Goal: Task Accomplishment & Management: Manage account settings

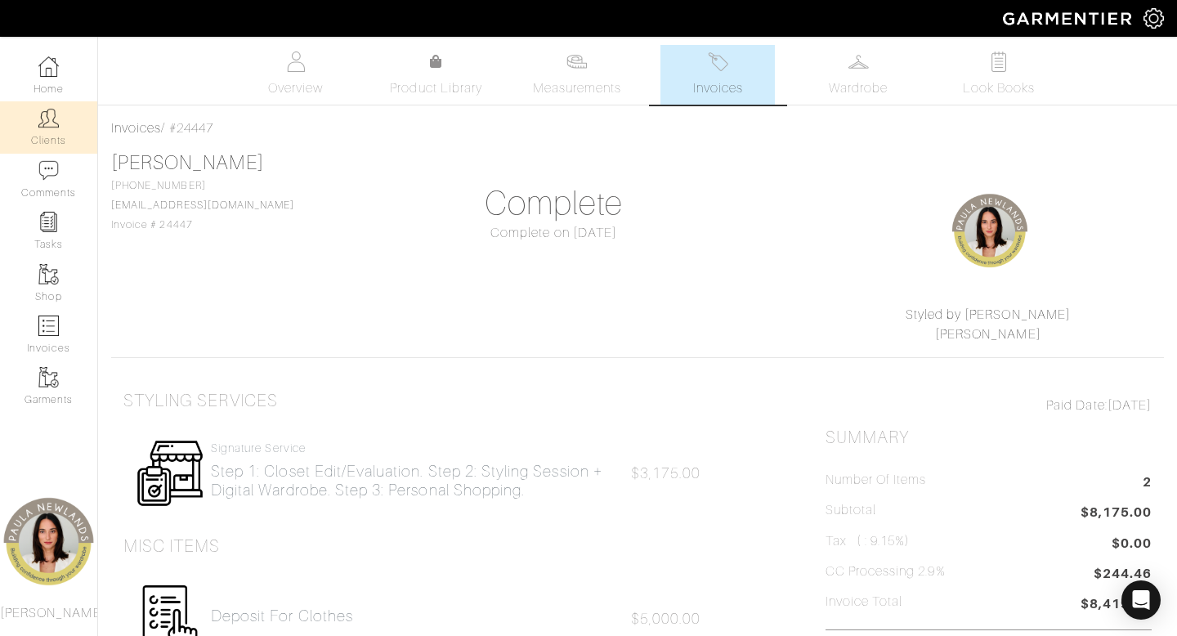
click at [43, 134] on link "Clients" at bounding box center [48, 127] width 97 height 52
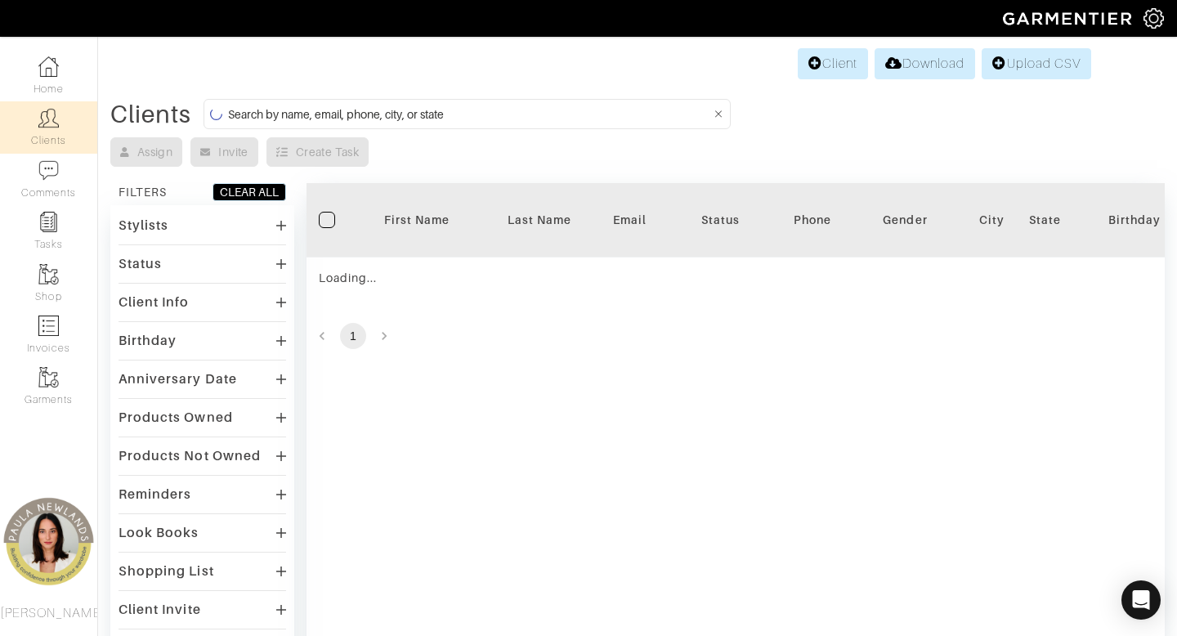
click at [495, 114] on input at bounding box center [469, 114] width 483 height 20
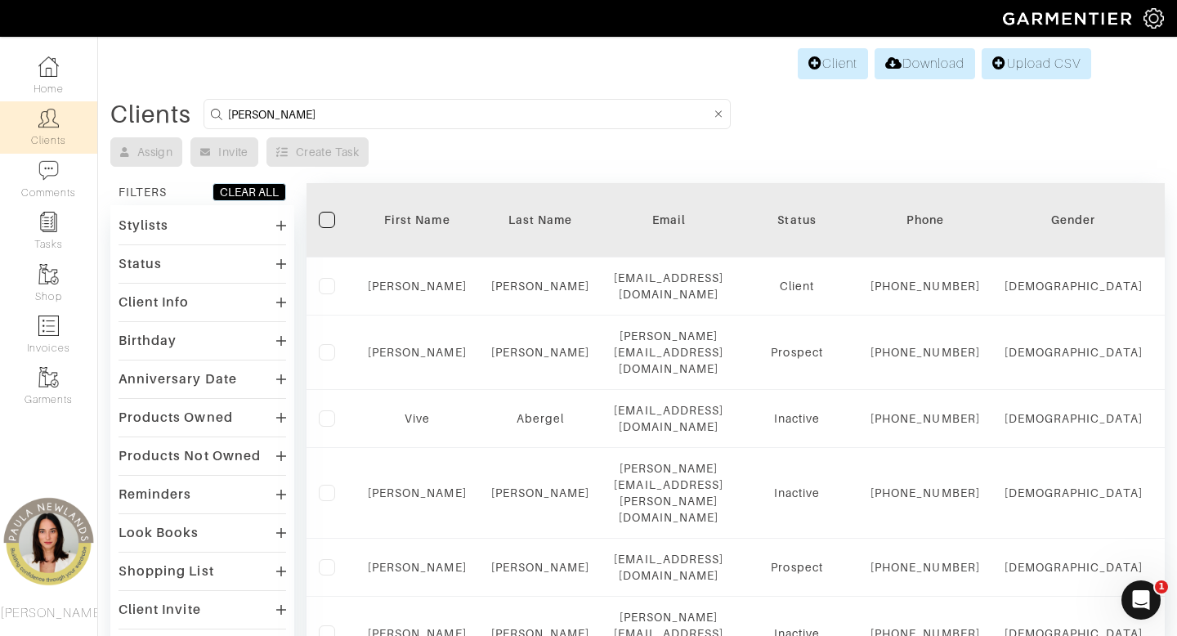
type input "susan"
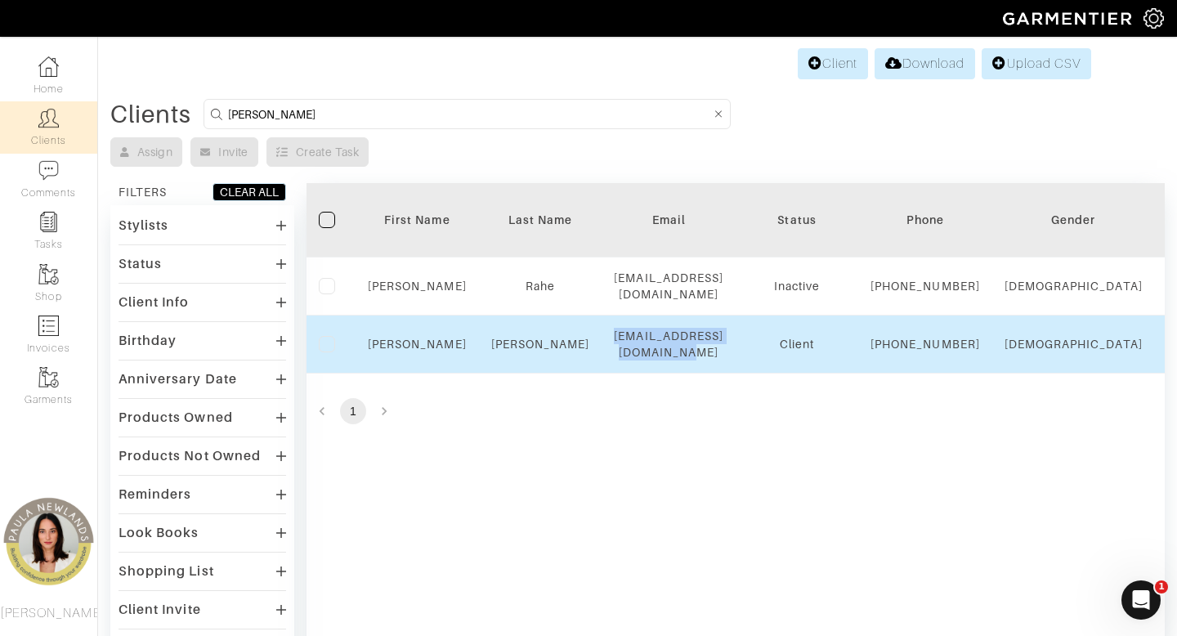
drag, startPoint x: 609, startPoint y: 370, endPoint x: 795, endPoint y: 377, distance: 185.7
click at [736, 374] on td "[EMAIL_ADDRESS][DOMAIN_NAME]" at bounding box center [669, 345] width 134 height 58
copy div "[EMAIL_ADDRESS][DOMAIN_NAME]"
click at [415, 351] on link "Susan" at bounding box center [417, 344] width 99 height 13
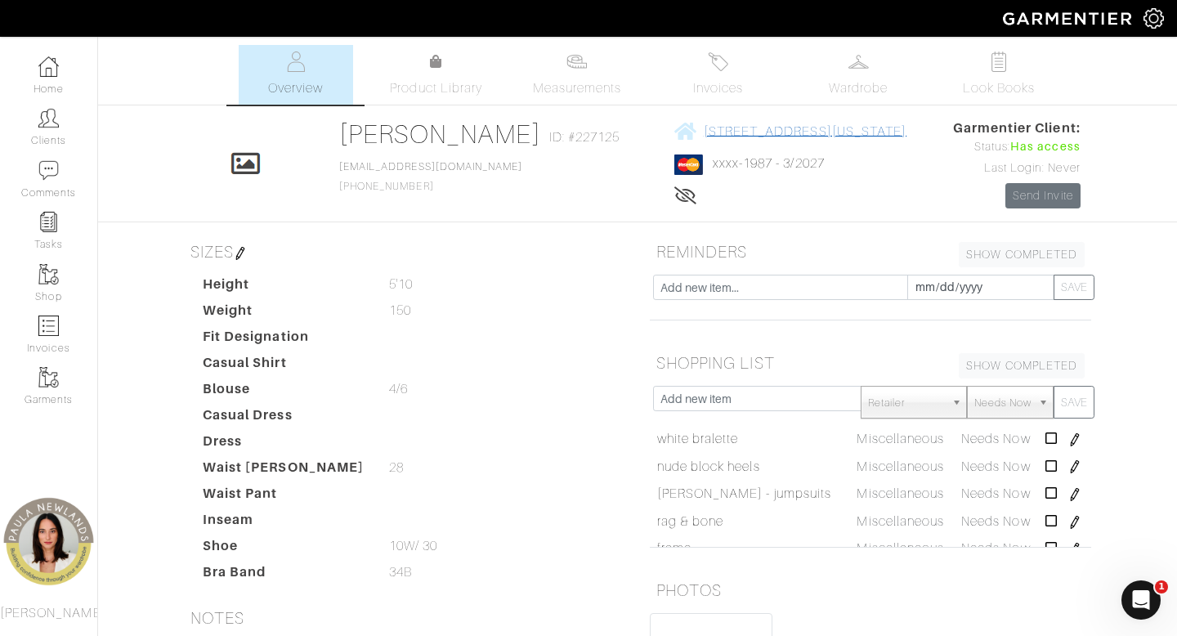
click at [744, 133] on span "[STREET_ADDRESS][US_STATE]" at bounding box center [805, 130] width 203 height 15
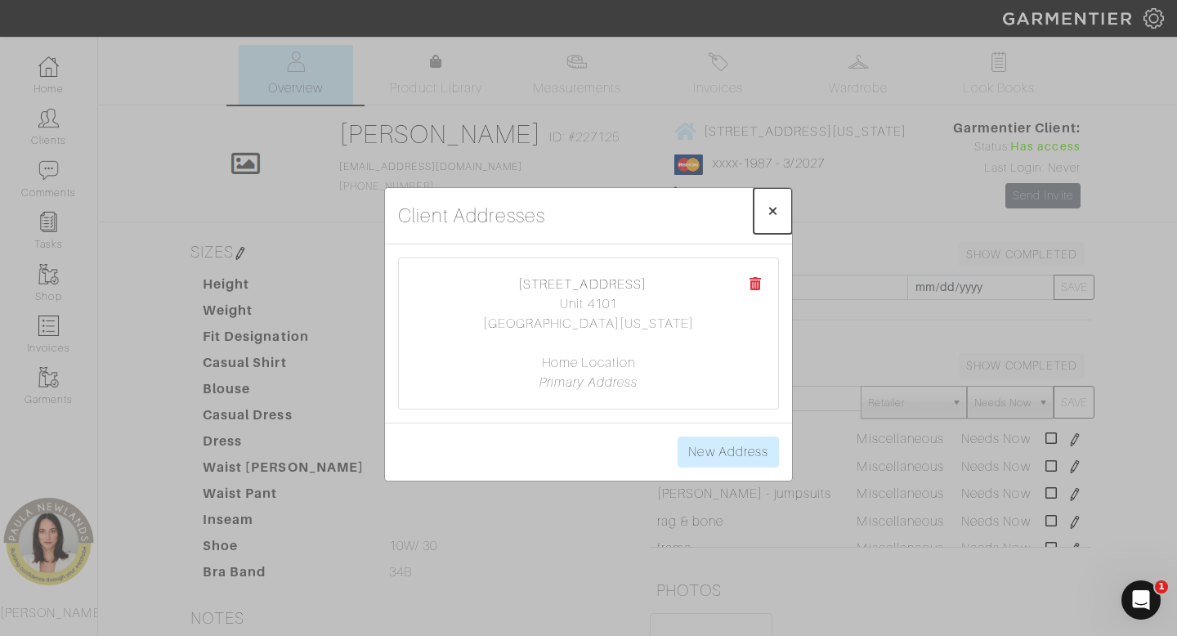
click at [775, 214] on span "×" at bounding box center [773, 210] width 12 height 22
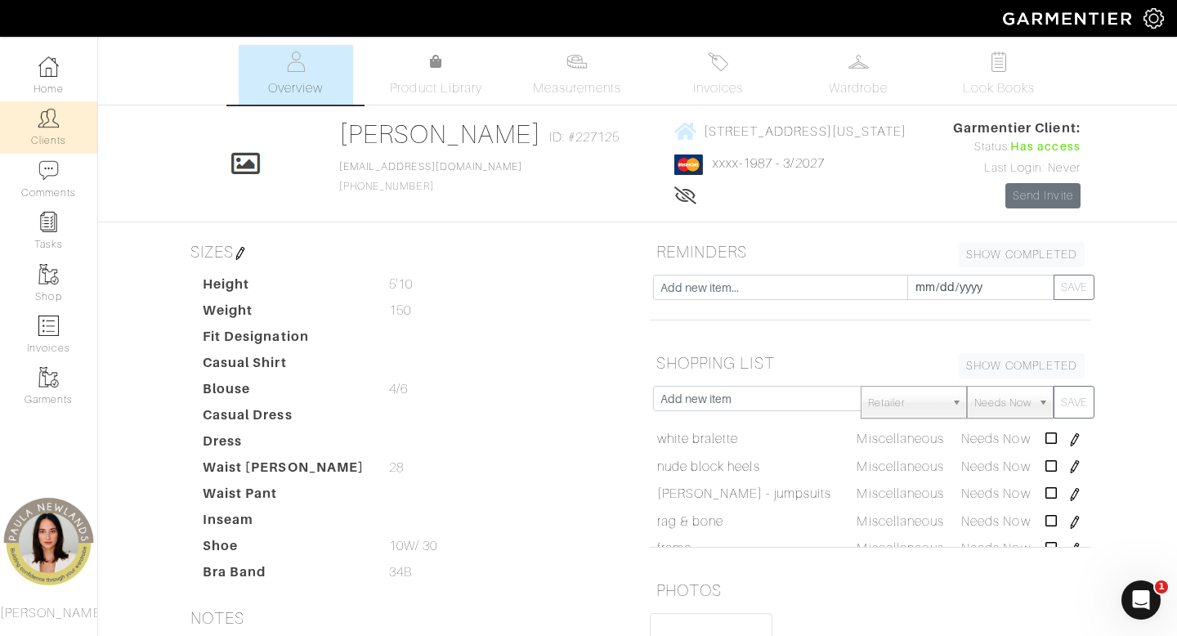
click at [47, 121] on img at bounding box center [48, 118] width 20 height 20
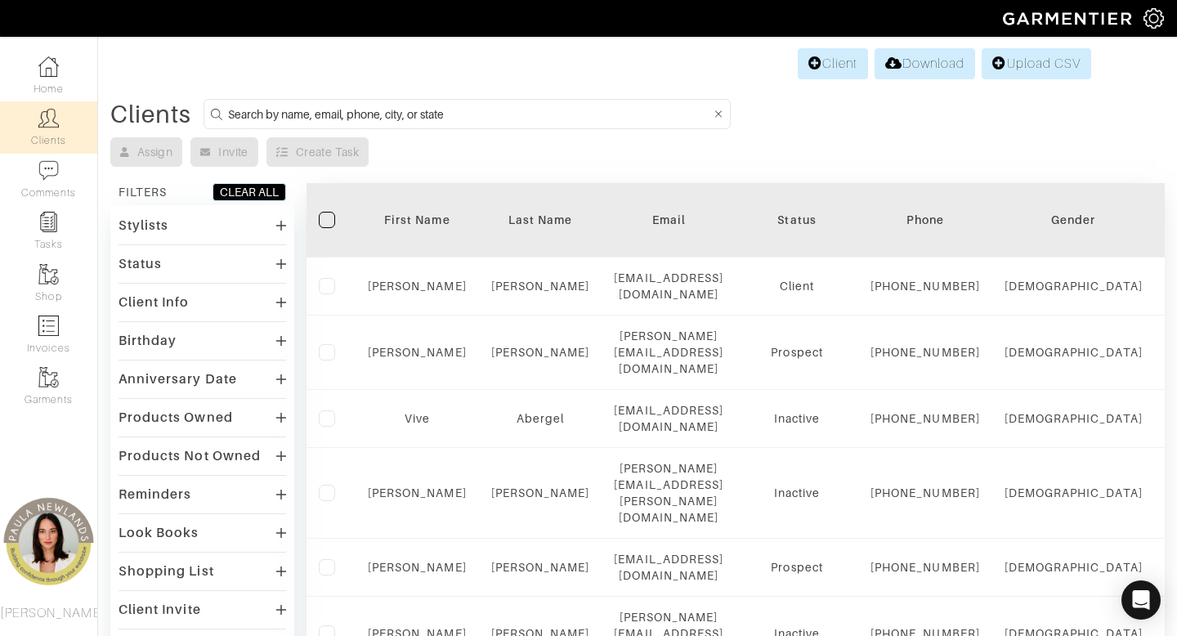
click at [424, 119] on input at bounding box center [469, 114] width 483 height 20
type input "meg"
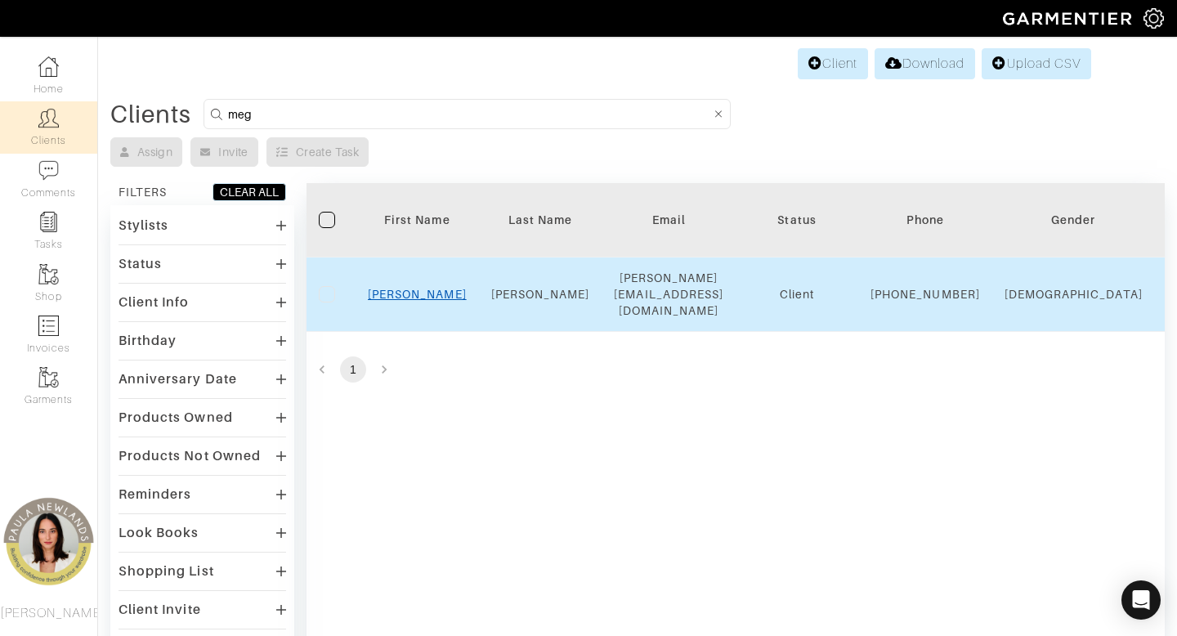
click at [417, 298] on link "Meg" at bounding box center [417, 294] width 99 height 13
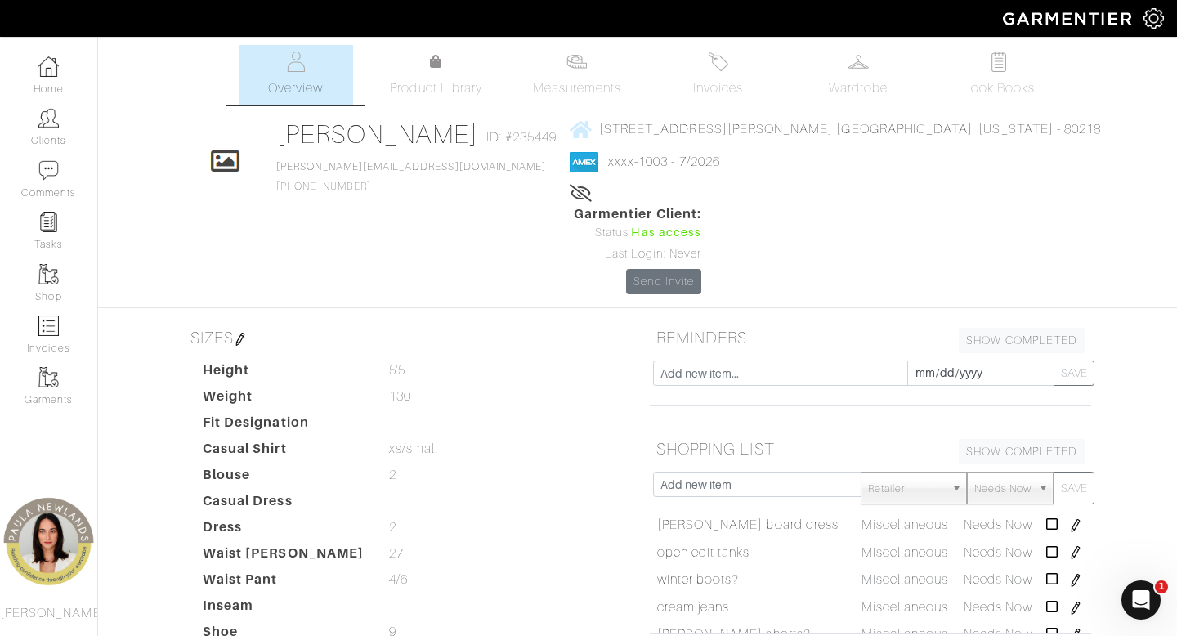
click at [463, 214] on div "Meg Smith Overview Overview Measurements Product Library Invoices Wardrobe Look…" at bounding box center [588, 522] width 1177 height 954
click at [437, 167] on link "smith.meg4@gmail.com" at bounding box center [411, 166] width 270 height 11
drag, startPoint x: 469, startPoint y: 163, endPoint x: 335, endPoint y: 164, distance: 134.1
click at [335, 164] on div "Click To Edit Meg Smith ID: #235449 smith.meg4@gmail.com 269-806-9684 1051 N Do…" at bounding box center [638, 207] width 932 height 176
copy link "smith.meg4@gmail.com"
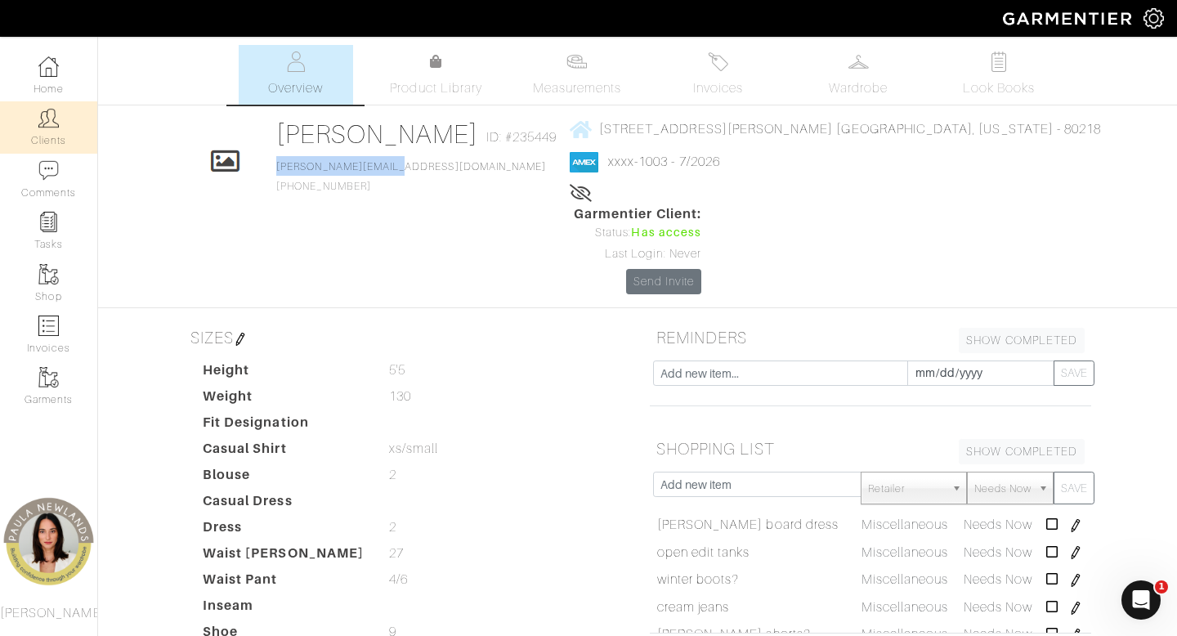
click at [62, 128] on link "Clients" at bounding box center [48, 127] width 97 height 52
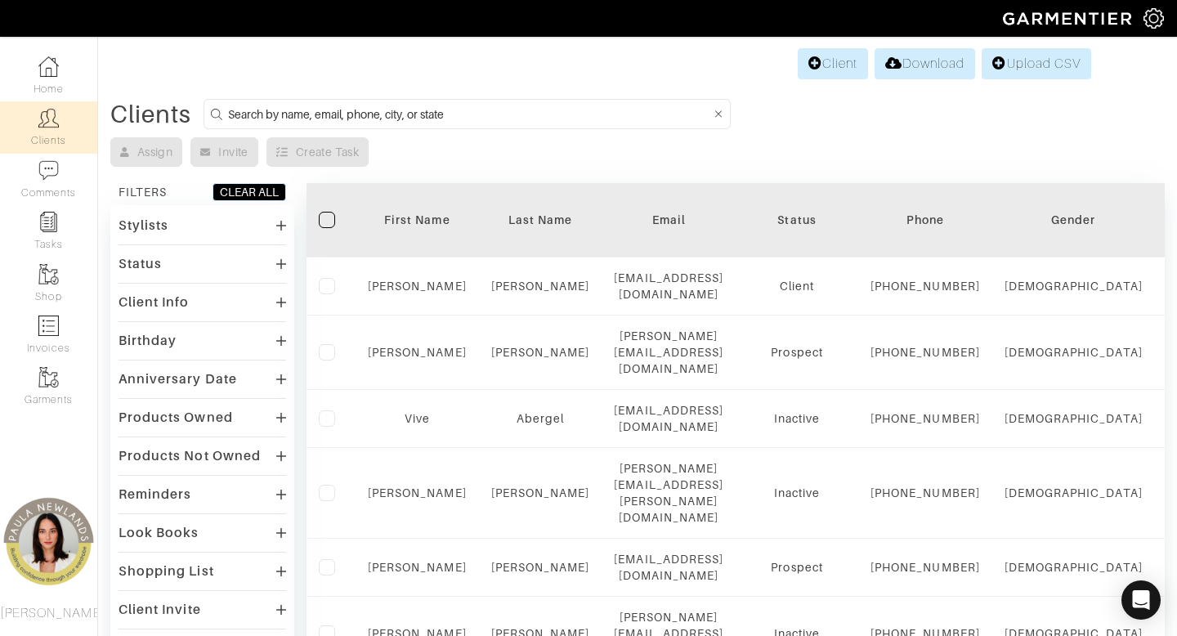
click at [549, 111] on input at bounding box center [469, 114] width 483 height 20
type input "susan"
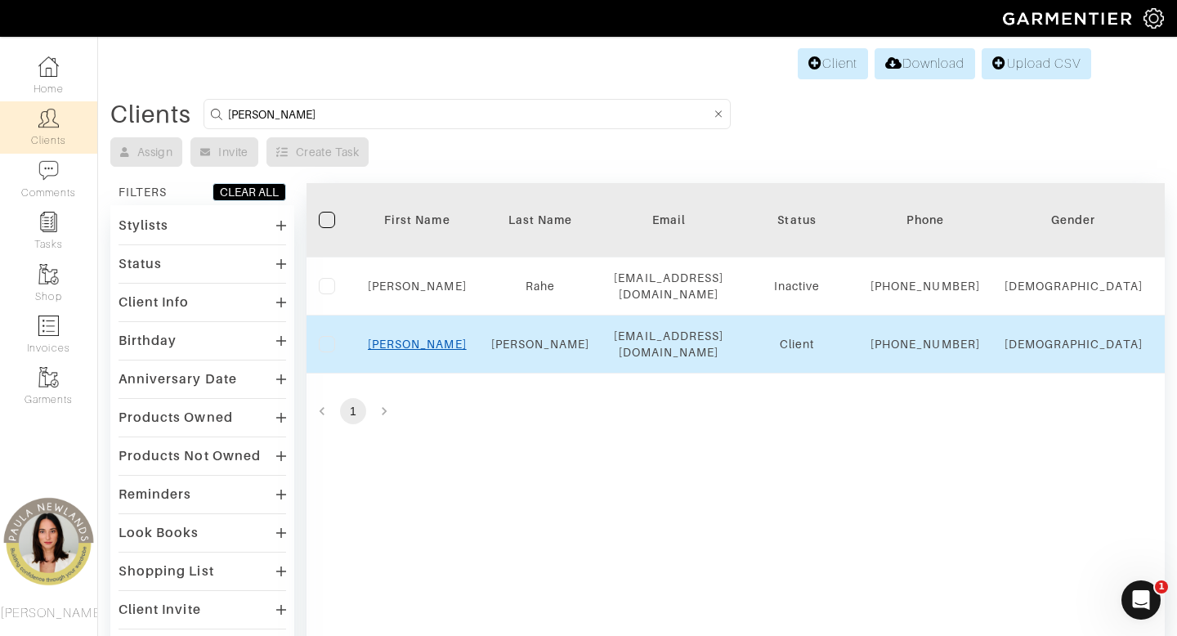
click at [419, 351] on link "Susan" at bounding box center [417, 344] width 99 height 13
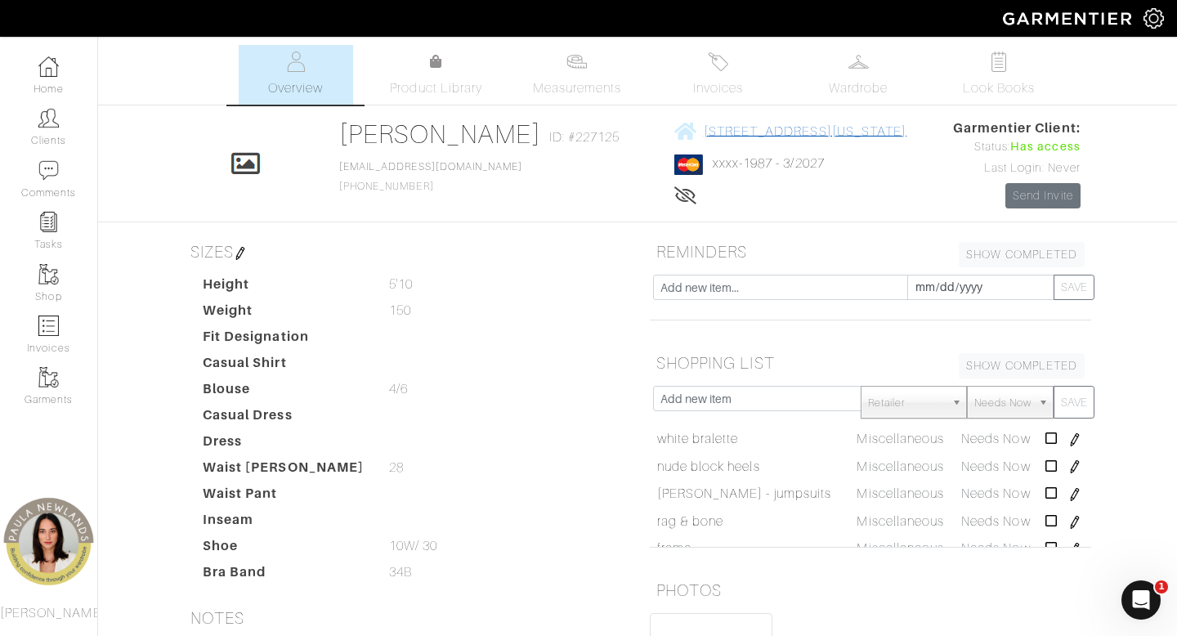
click at [745, 125] on span "[STREET_ADDRESS][US_STATE]" at bounding box center [805, 130] width 203 height 15
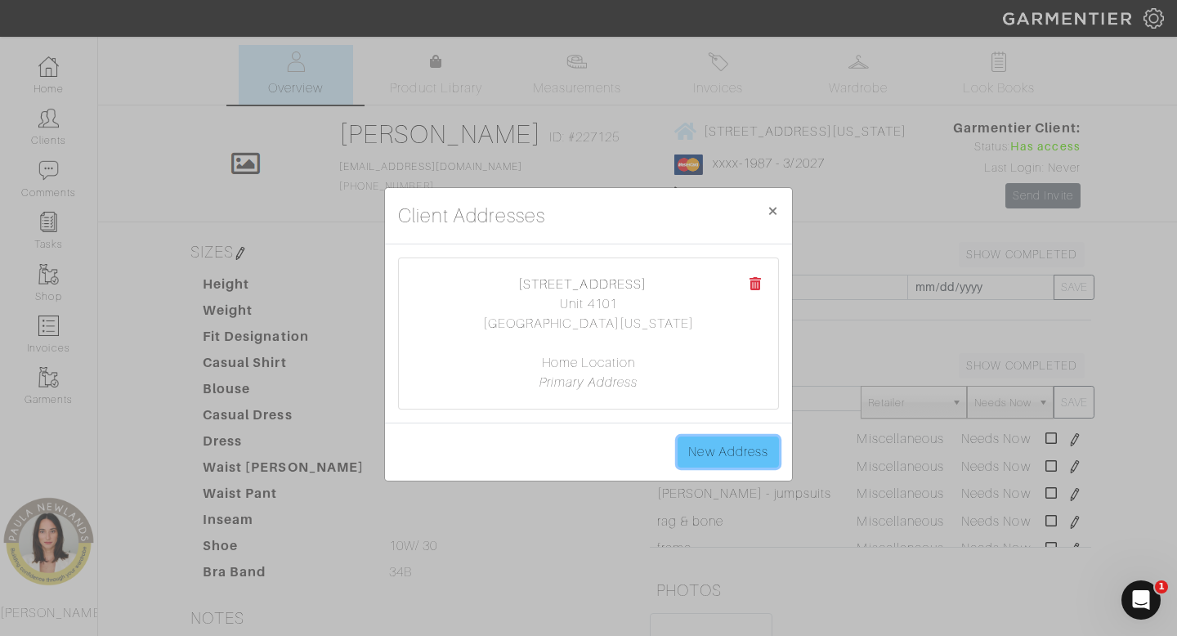
click at [738, 450] on link "New Address" at bounding box center [728, 452] width 101 height 31
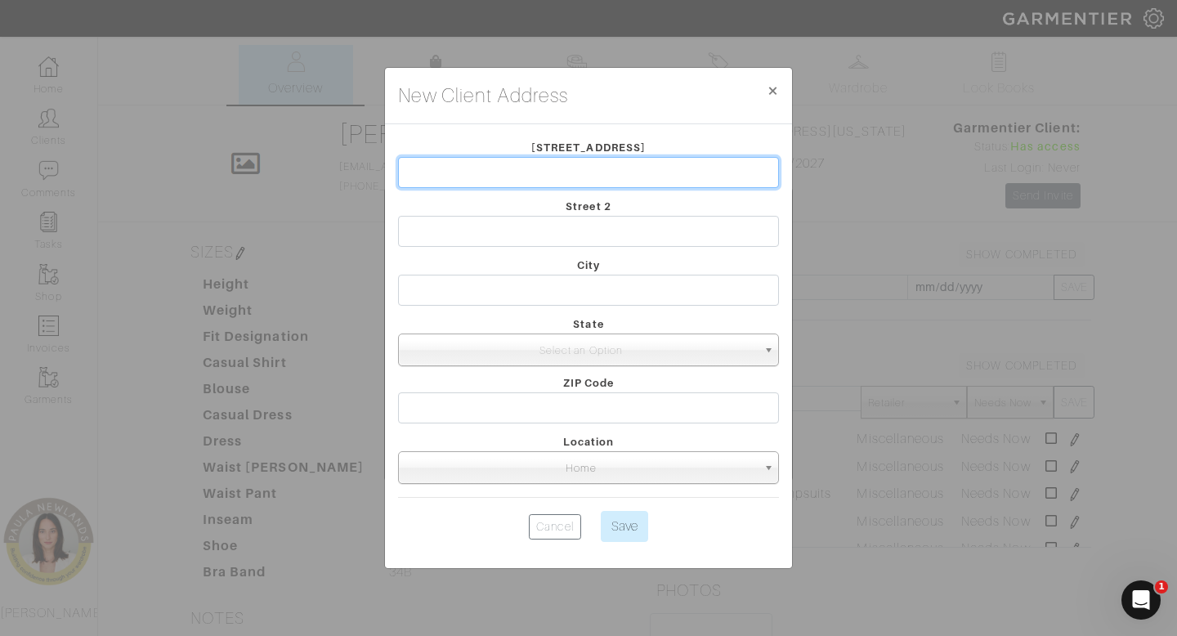
click at [730, 177] on input "text" at bounding box center [588, 172] width 381 height 31
type input "[STREET_ADDRESS]"
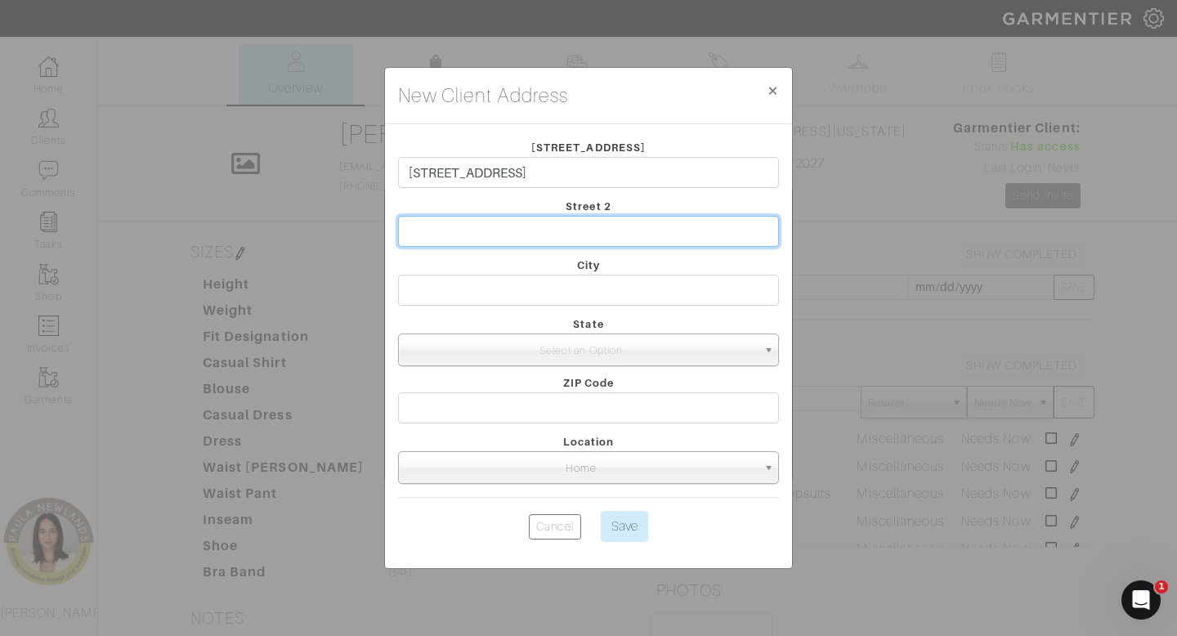
click at [563, 230] on input "text" at bounding box center [588, 231] width 381 height 31
click at [419, 235] on input "# 4101" at bounding box center [588, 231] width 381 height 31
type input "Apt. 4101"
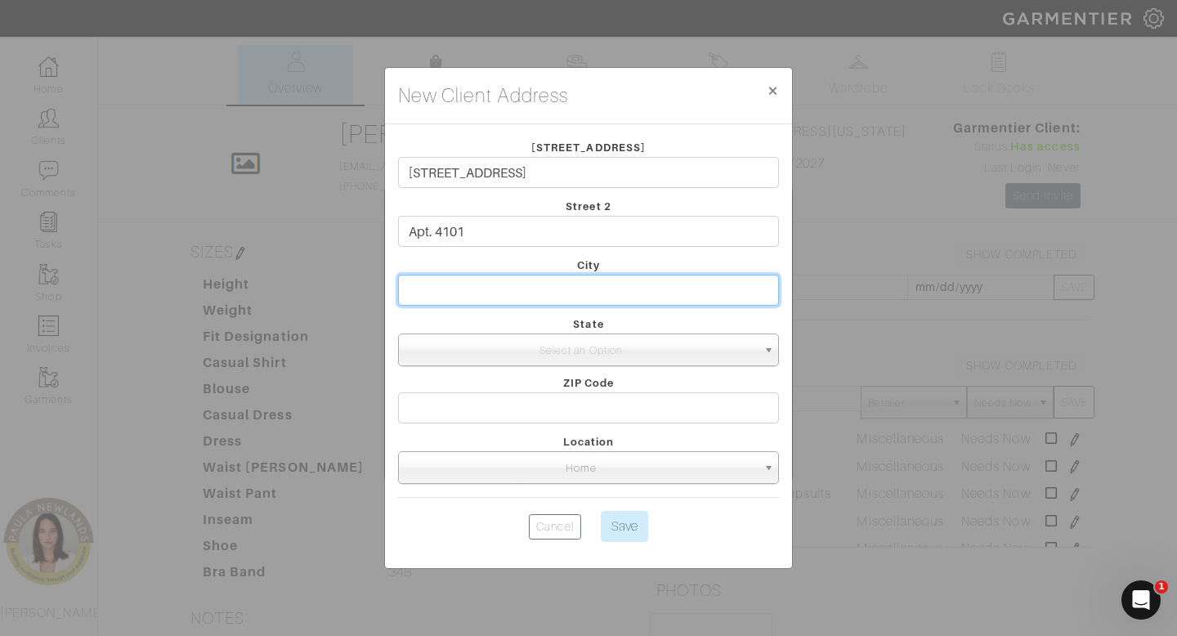
click at [426, 292] on input "text" at bounding box center [588, 290] width 381 height 31
type input "[GEOGRAPHIC_DATA]"
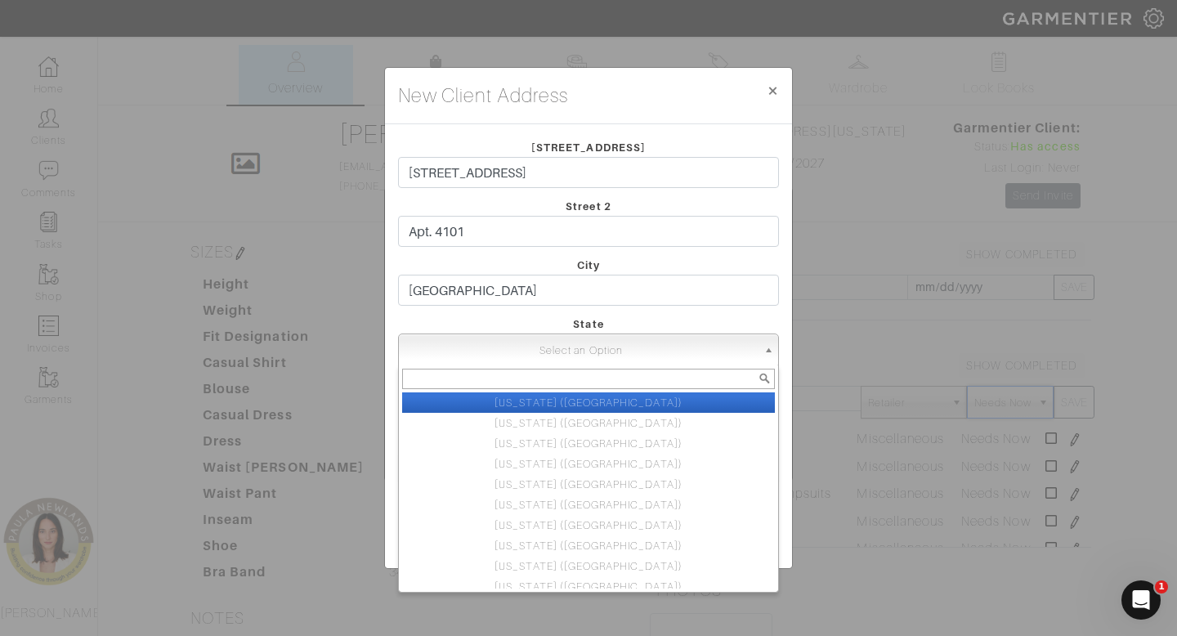
click at [465, 355] on span "Select an Option" at bounding box center [582, 350] width 352 height 33
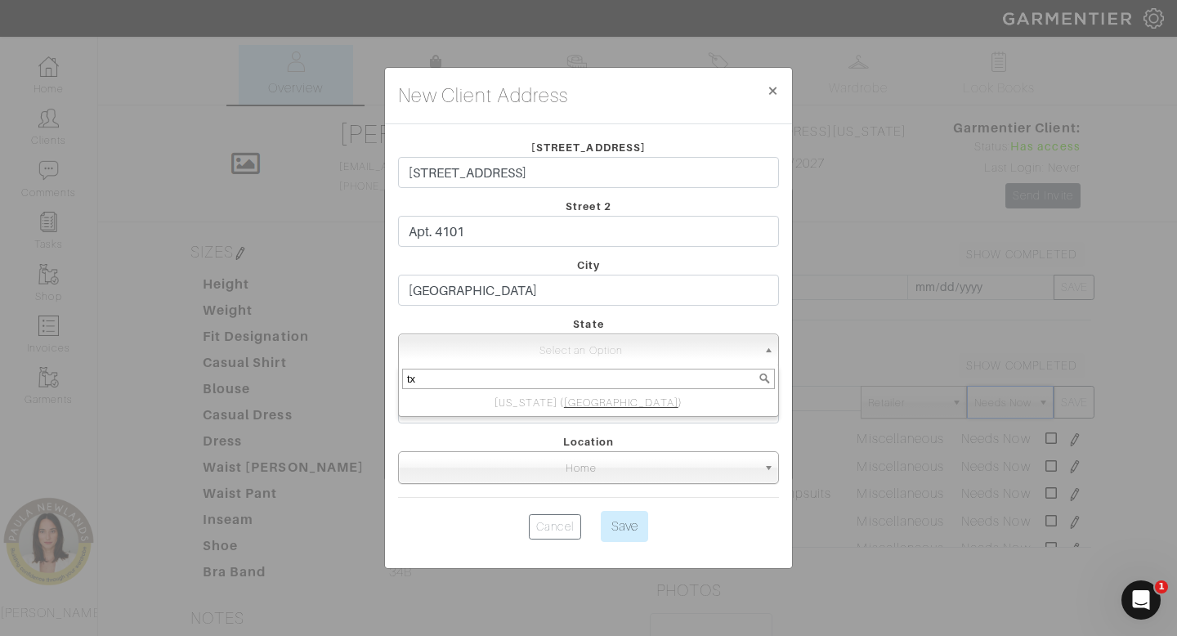
type input "tx"
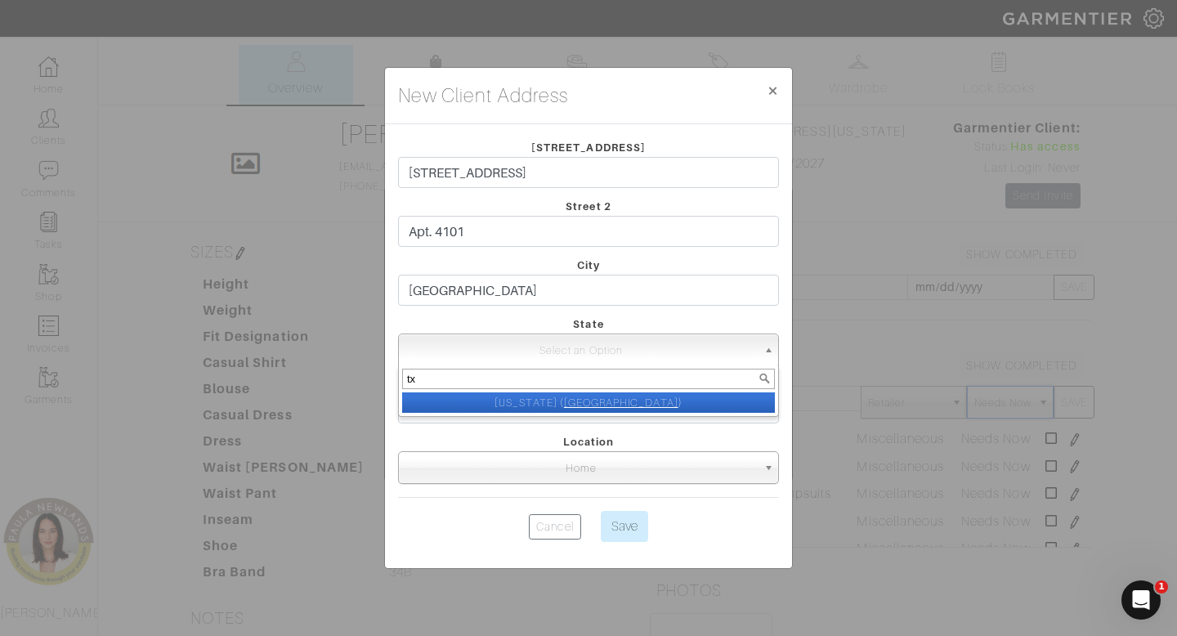
click at [488, 408] on li "[US_STATE] ( [GEOGRAPHIC_DATA] )" at bounding box center [588, 402] width 373 height 20
select select "44"
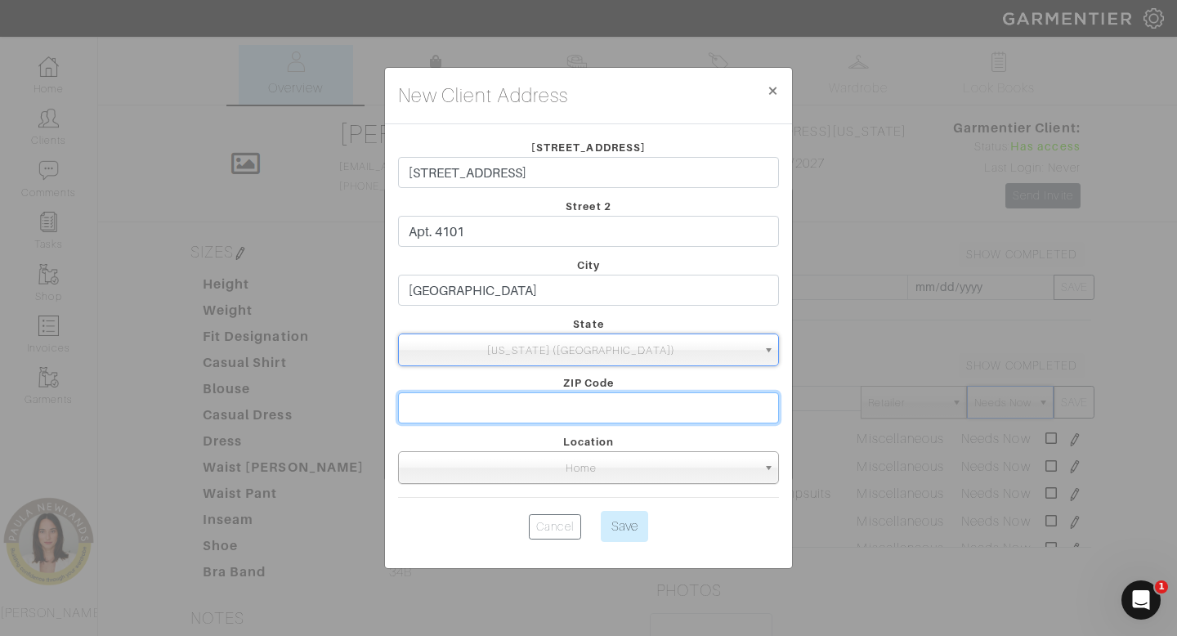
click at [488, 408] on input "text" at bounding box center [588, 407] width 381 height 31
type input "75244"
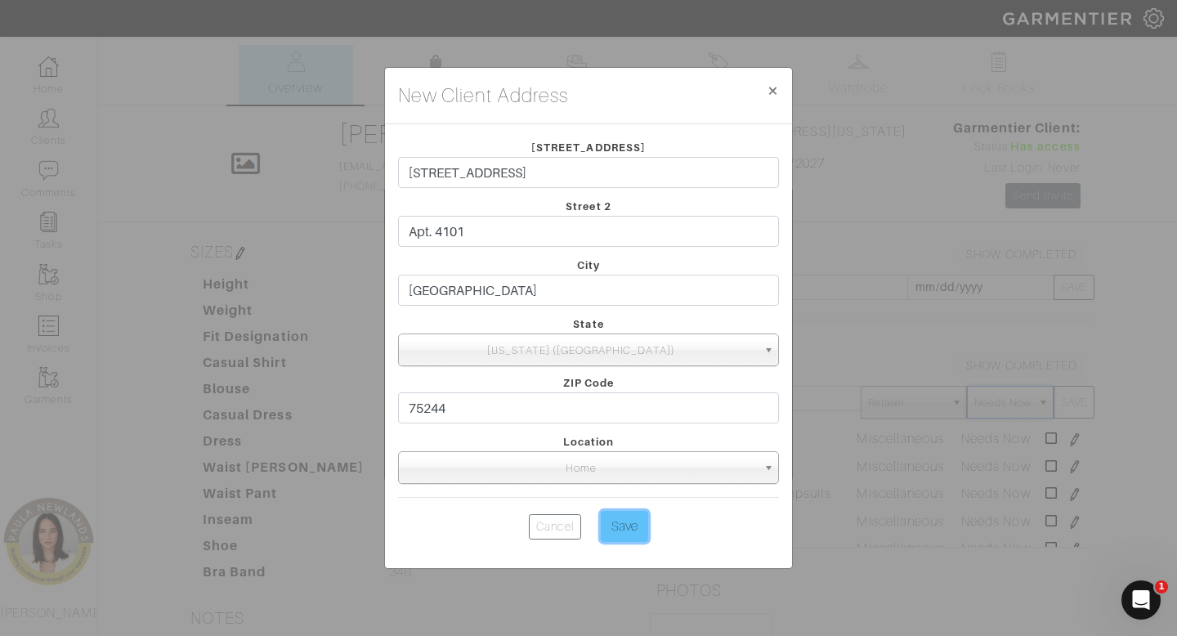
click at [632, 526] on input "Save" at bounding box center [624, 526] width 47 height 31
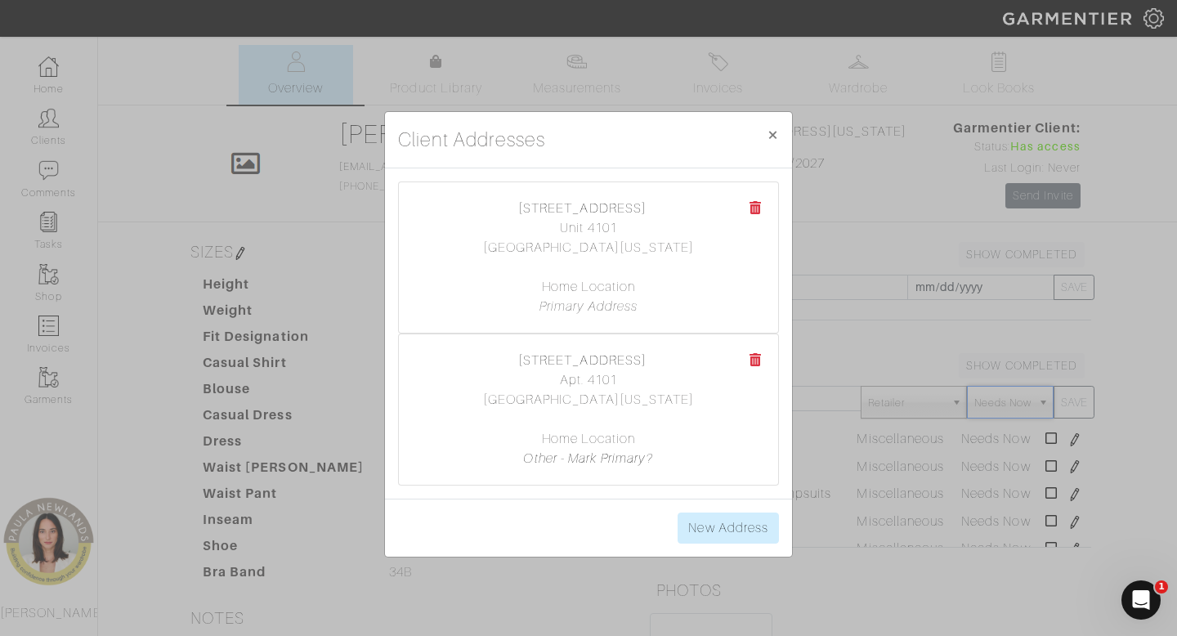
click at [758, 361] on icon at bounding box center [756, 359] width 12 height 13
click at [777, 129] on span "×" at bounding box center [773, 134] width 12 height 22
